Goal: Answer question/provide support

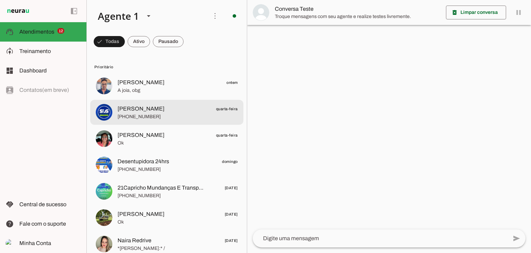
click at [156, 113] on span "[PHONE_NUMBER]" at bounding box center [178, 116] width 120 height 7
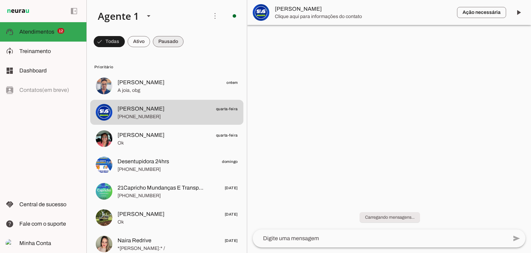
click at [125, 41] on span at bounding box center [109, 41] width 31 height 17
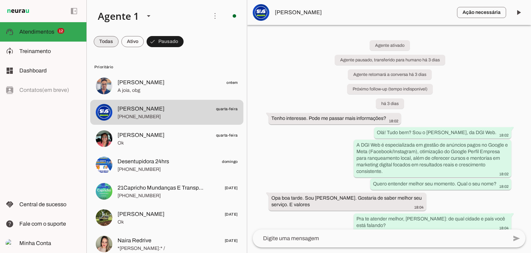
click at [106, 44] on span at bounding box center [106, 41] width 25 height 17
click at [125, 43] on span at bounding box center [109, 41] width 31 height 17
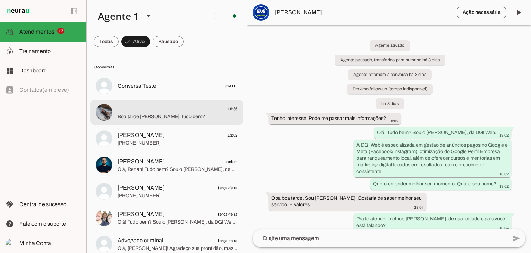
click at [177, 113] on span "Boa tarde [PERSON_NAME], tudo bem?" at bounding box center [178, 116] width 120 height 7
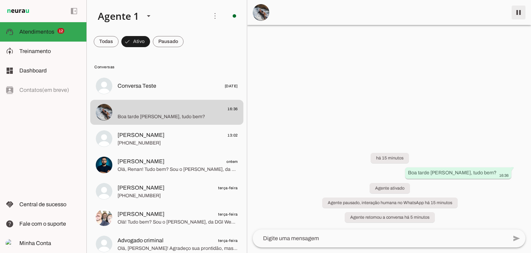
click at [519, 13] on span at bounding box center [519, 12] width 17 height 17
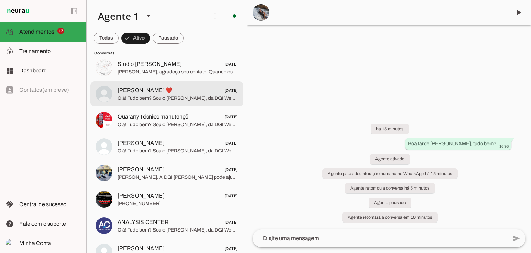
scroll to position [381, 0]
